Goal: Task Accomplishment & Management: Manage account settings

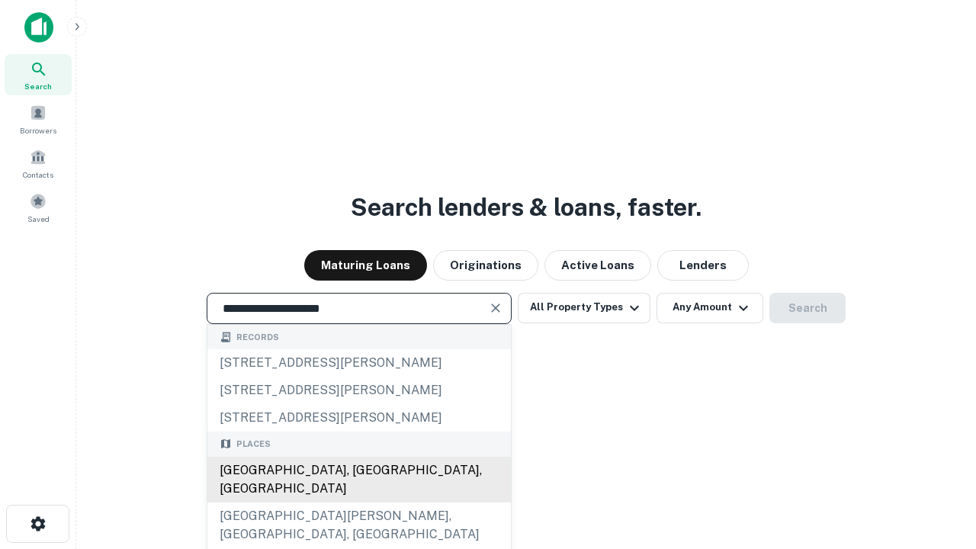
click at [359, 503] on div "Santa Monica, CA, USA" at bounding box center [359, 480] width 304 height 46
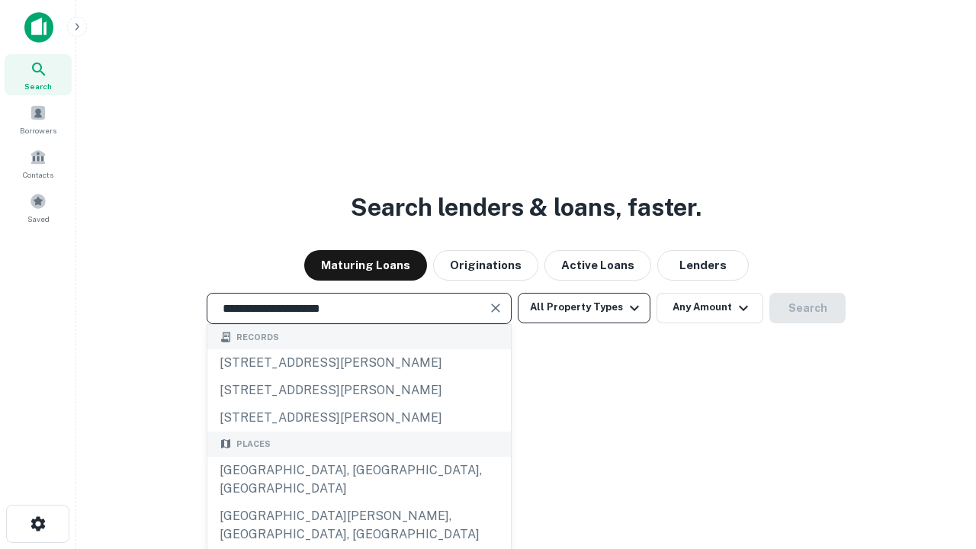
type input "**********"
click at [584, 307] on button "All Property Types" at bounding box center [584, 308] width 133 height 31
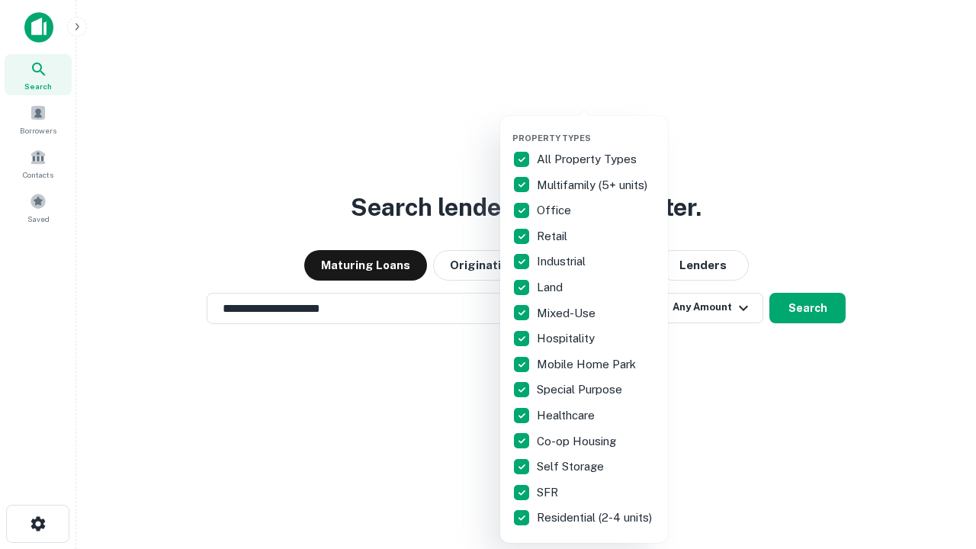
click at [596, 128] on button "button" at bounding box center [597, 128] width 168 height 1
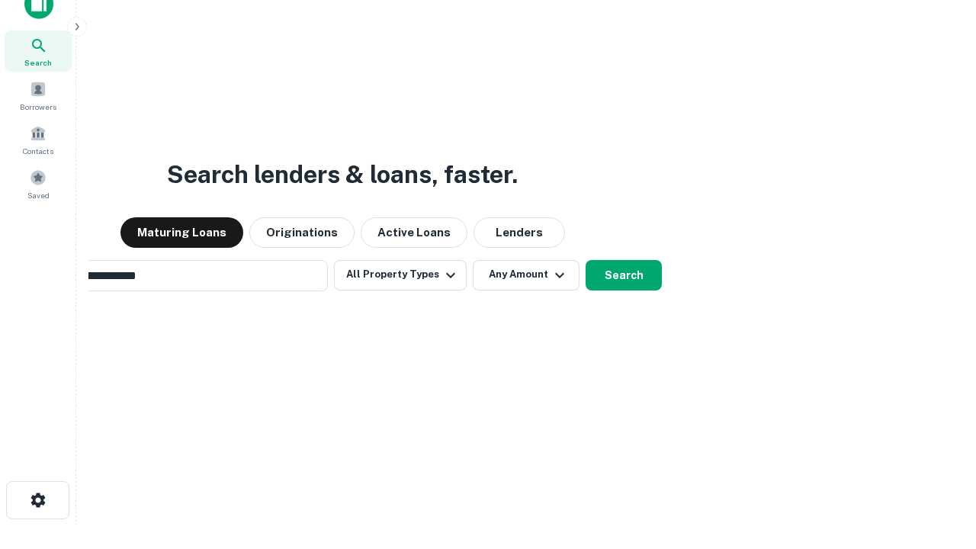
scroll to position [110, 432]
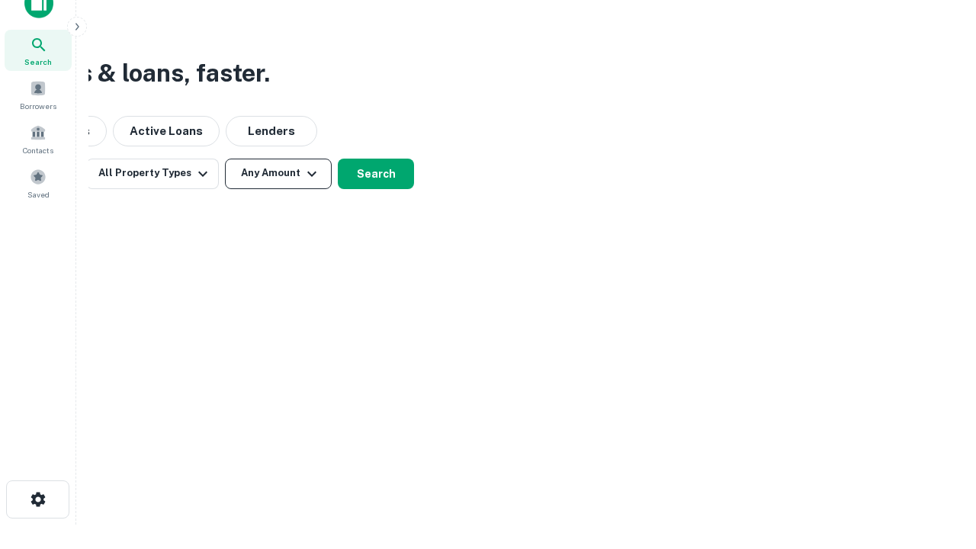
click at [278, 173] on button "Any Amount" at bounding box center [278, 174] width 107 height 31
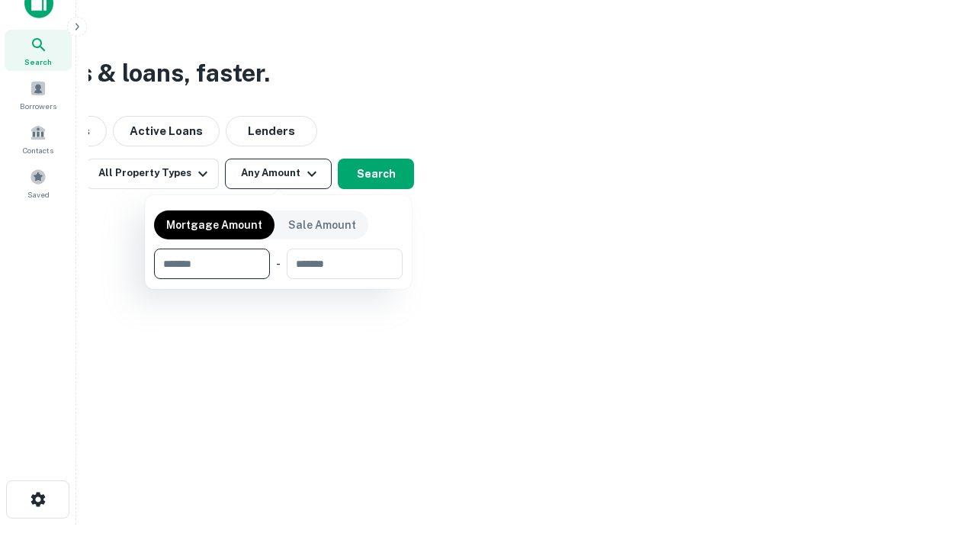
type input "*******"
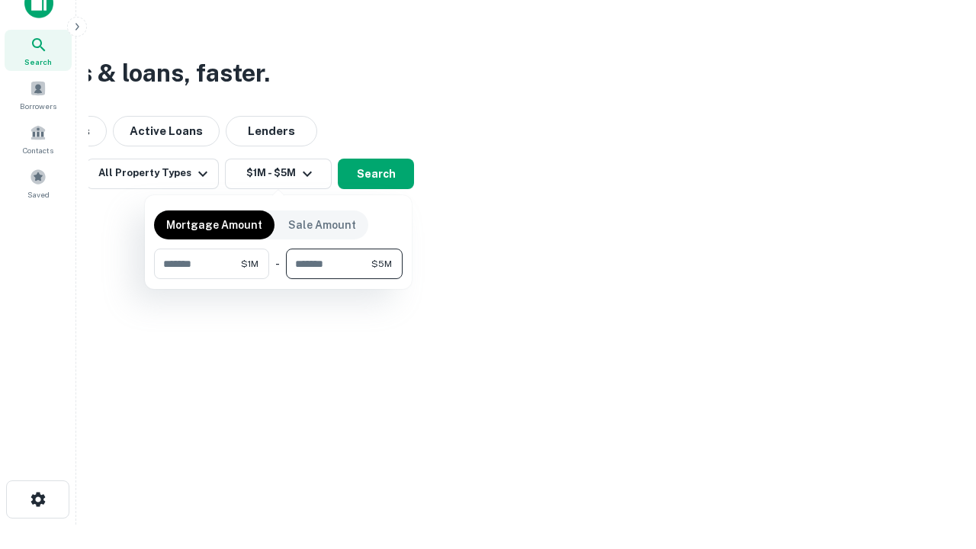
type input "*******"
click at [278, 279] on button "button" at bounding box center [278, 279] width 249 height 1
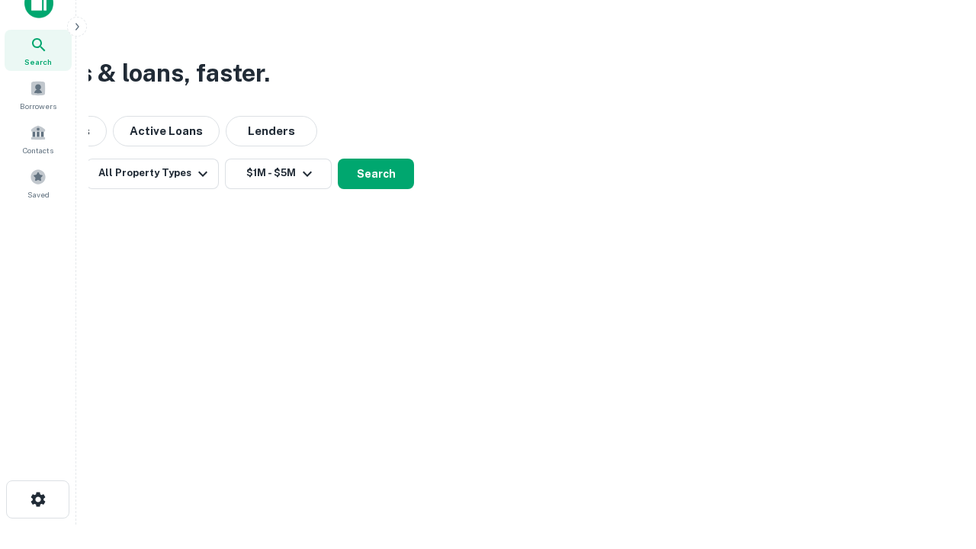
scroll to position [9, 281]
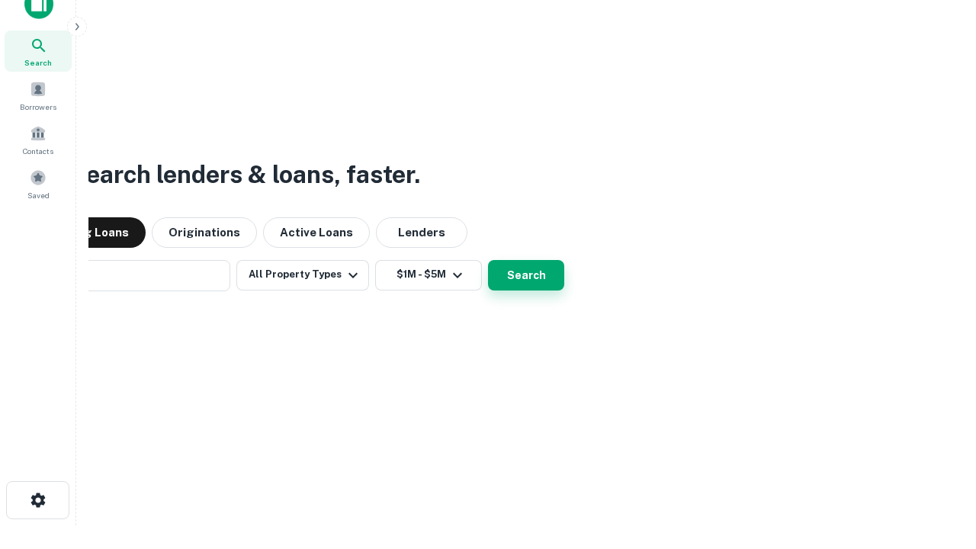
click at [488, 260] on button "Search" at bounding box center [526, 275] width 76 height 31
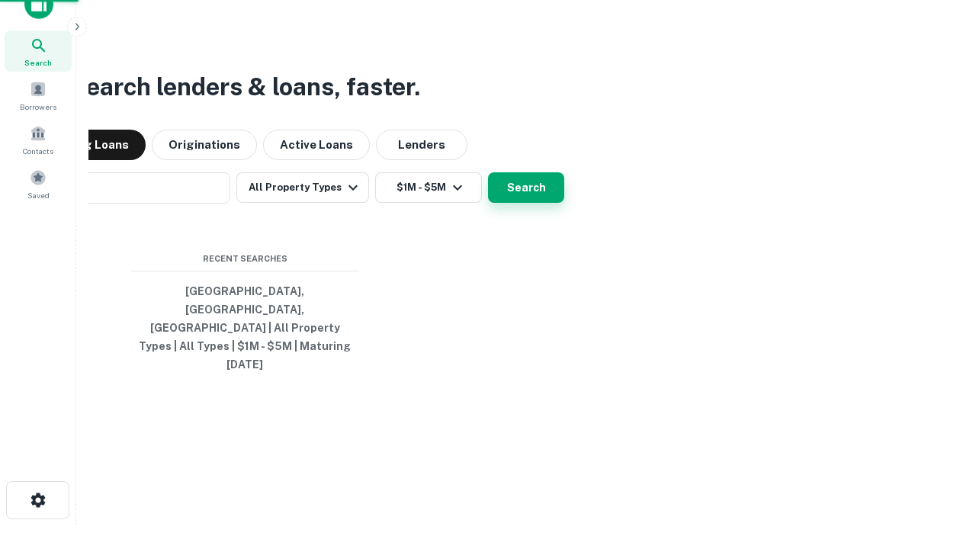
scroll to position [40, 432]
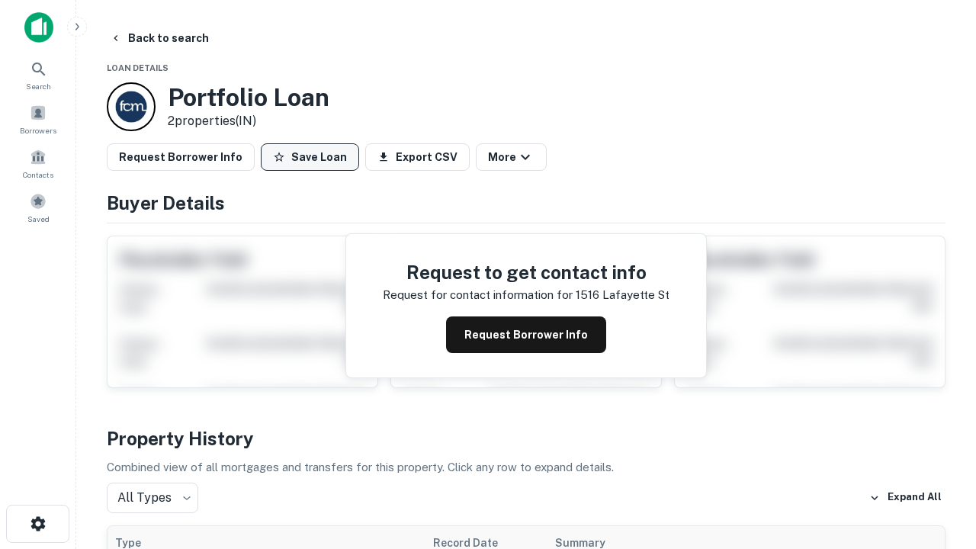
click at [310, 157] on button "Save Loan" at bounding box center [310, 156] width 98 height 27
click at [314, 157] on button "Loan Saved" at bounding box center [313, 156] width 105 height 27
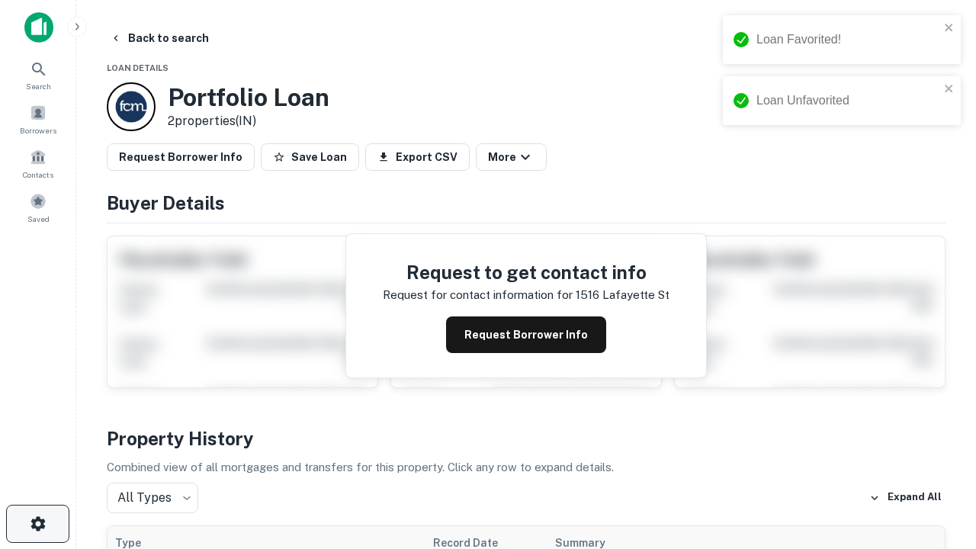
click at [37, 524] on icon "button" at bounding box center [38, 524] width 18 height 18
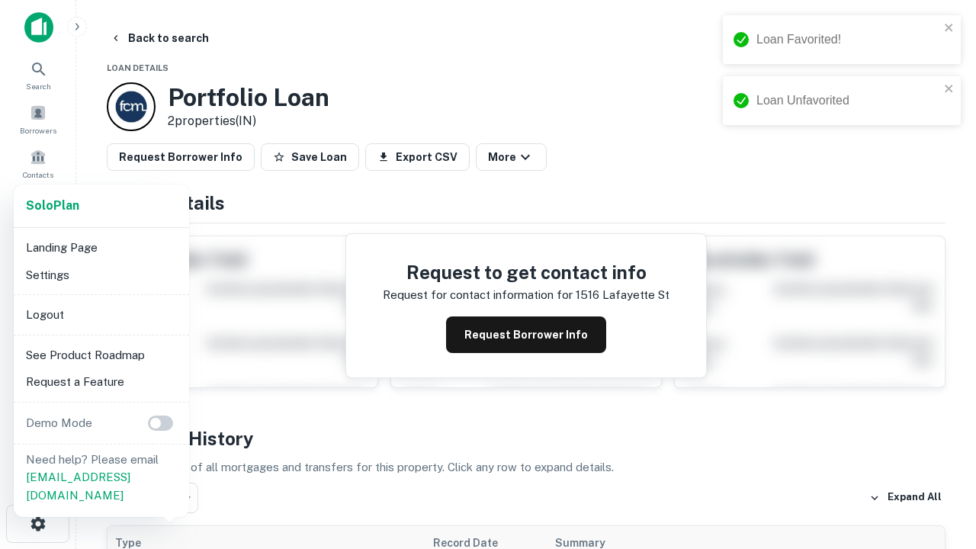
click at [101, 314] on li "Logout" at bounding box center [101, 314] width 163 height 27
